Goal: Find specific page/section: Find specific page/section

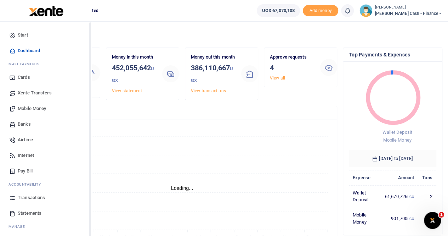
scroll to position [6, 6]
click at [38, 197] on span "Transactions" at bounding box center [31, 197] width 27 height 7
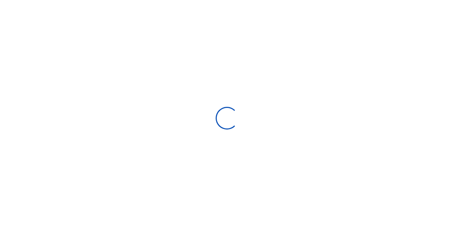
type input "08/01/2025 - 08/30/2025"
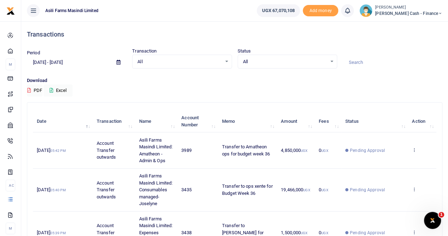
scroll to position [206, 0]
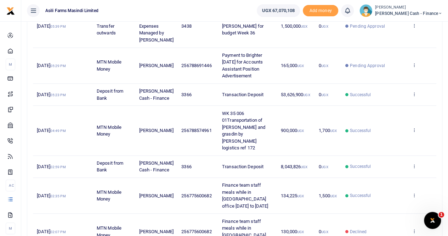
click at [446, 67] on div "Transactions Period 08/01/2025 - 08/30/2025 Transaction All Select an option...…" at bounding box center [234, 74] width 427 height 519
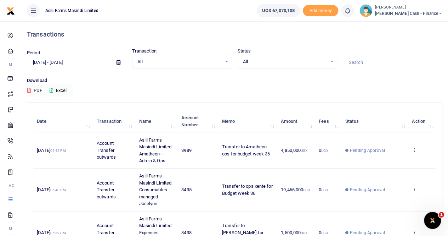
click at [420, 11] on span "[PERSON_NAME] Cash - Finance" at bounding box center [408, 13] width 67 height 6
click at [411, 27] on link "Switch accounts" at bounding box center [392, 26] width 56 height 10
click at [424, 9] on small "[PERSON_NAME]" at bounding box center [408, 8] width 67 height 6
click at [415, 27] on link "Switch accounts" at bounding box center [392, 26] width 56 height 10
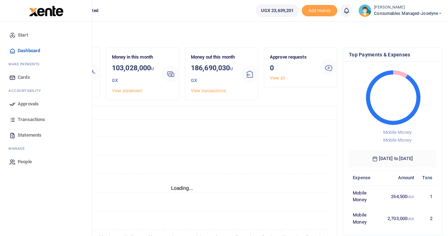
scroll to position [6, 6]
click at [23, 118] on span "Transactions" at bounding box center [31, 119] width 27 height 7
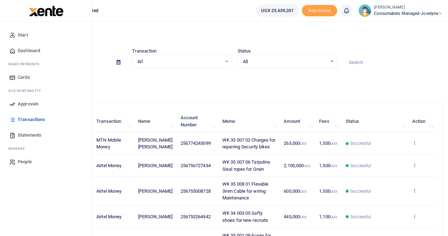
click at [19, 105] on span "Approvals" at bounding box center [28, 103] width 21 height 7
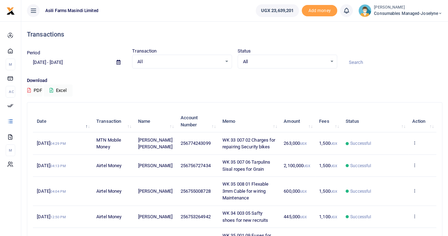
scroll to position [206, 0]
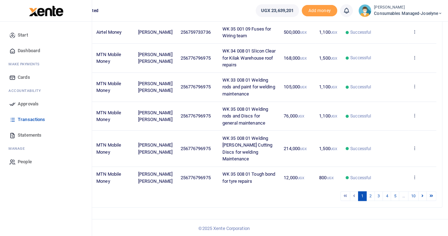
click at [32, 102] on span "Approvals" at bounding box center [28, 103] width 21 height 7
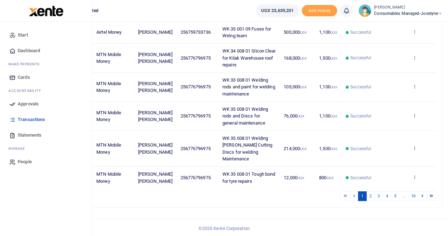
click at [32, 102] on span "Approvals" at bounding box center [28, 103] width 21 height 7
click at [17, 102] on link "Approvals" at bounding box center [46, 104] width 80 height 16
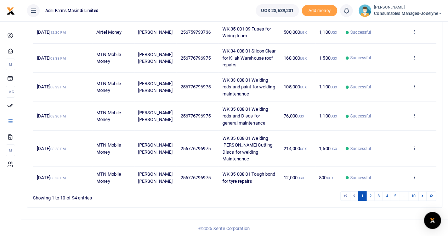
scroll to position [0, 0]
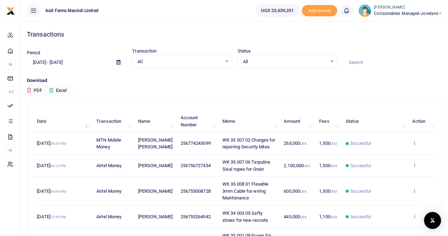
click at [301, 32] on h4 "Transactions" at bounding box center [235, 34] width 416 height 8
click at [408, 14] on span "Consumables managed-Joselyne" at bounding box center [408, 13] width 68 height 6
click at [412, 28] on link "Switch accounts" at bounding box center [416, 26] width 56 height 10
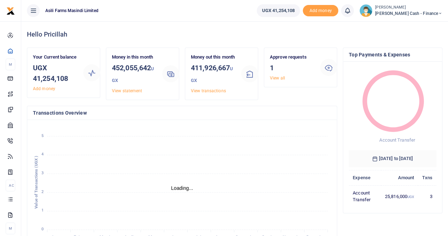
scroll to position [6, 6]
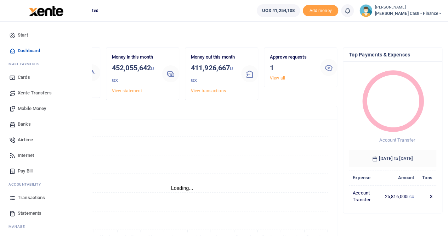
click at [30, 196] on span "Transactions" at bounding box center [31, 197] width 27 height 7
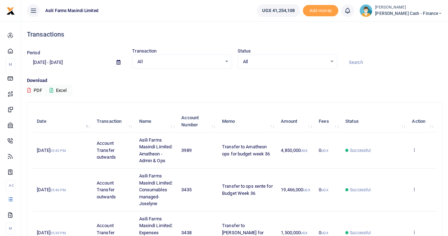
scroll to position [206, 0]
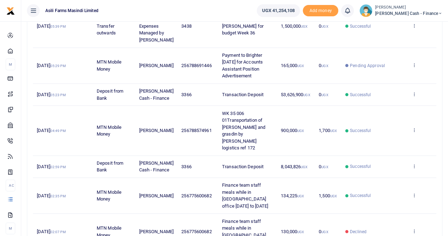
click at [444, 46] on div "Search: Date Transaction Name Account Number Memo Amount Fees Status Action [DA…" at bounding box center [234, 103] width 421 height 414
